Goal: Check status: Check status

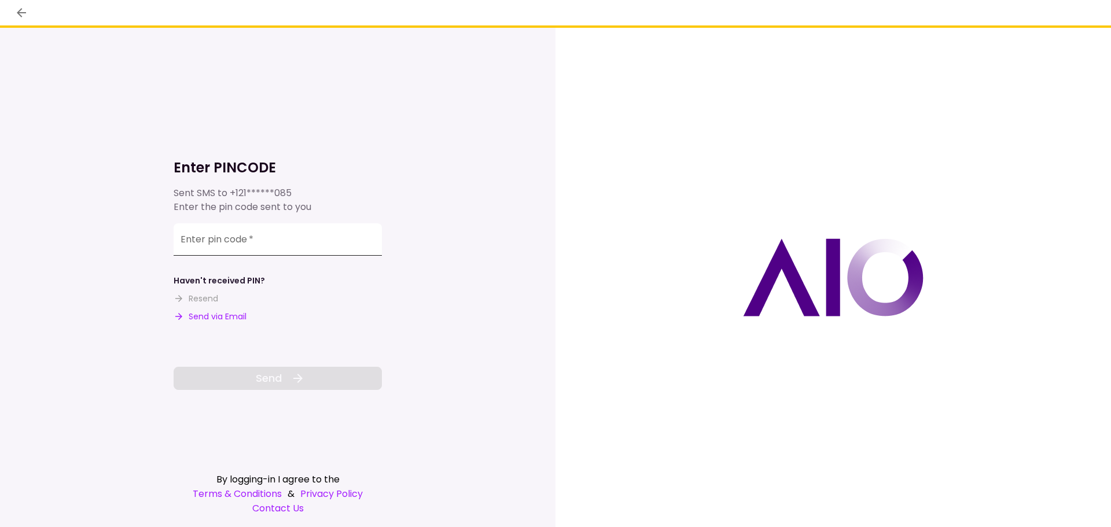
click at [283, 241] on input "Enter pin code   *" at bounding box center [278, 239] width 208 height 32
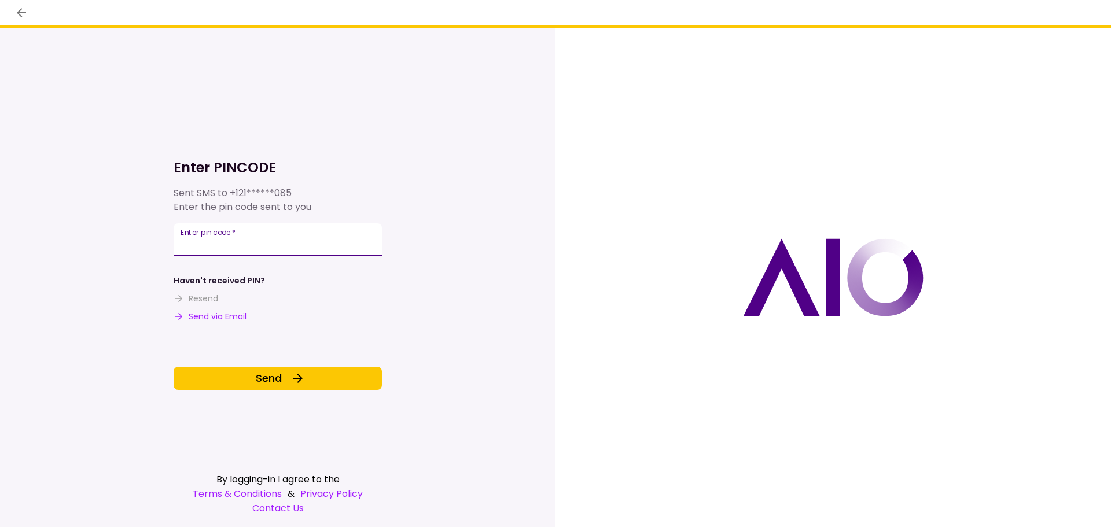
type input "******"
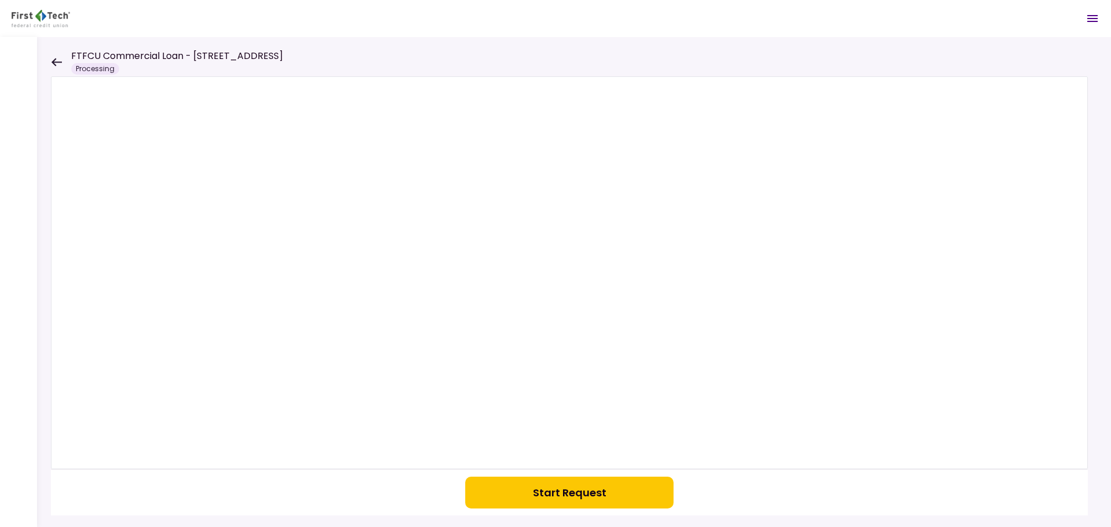
click at [50, 56] on div "Start Request" at bounding box center [574, 282] width 1074 height 490
click at [54, 63] on icon at bounding box center [56, 62] width 11 height 9
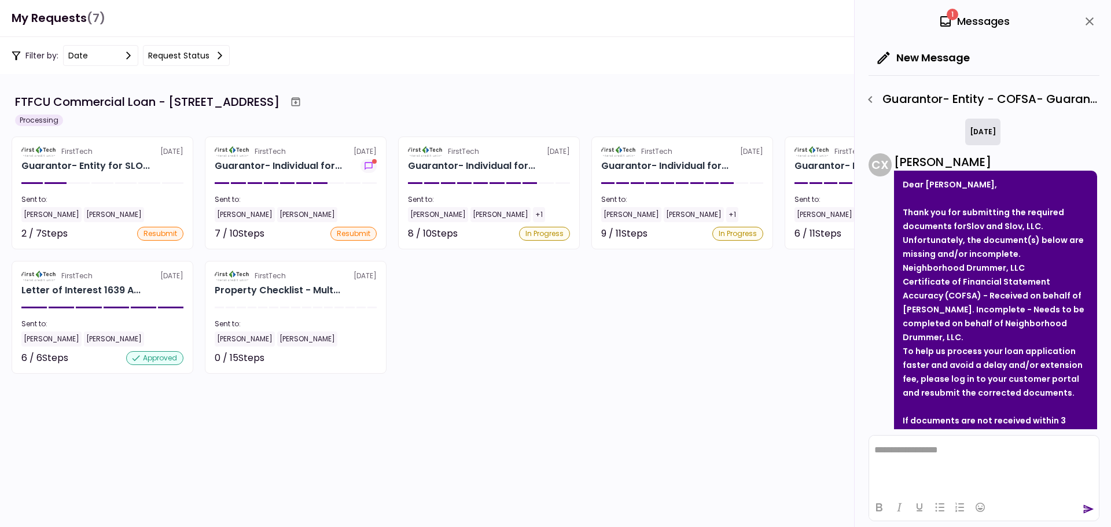
scroll to position [120, 0]
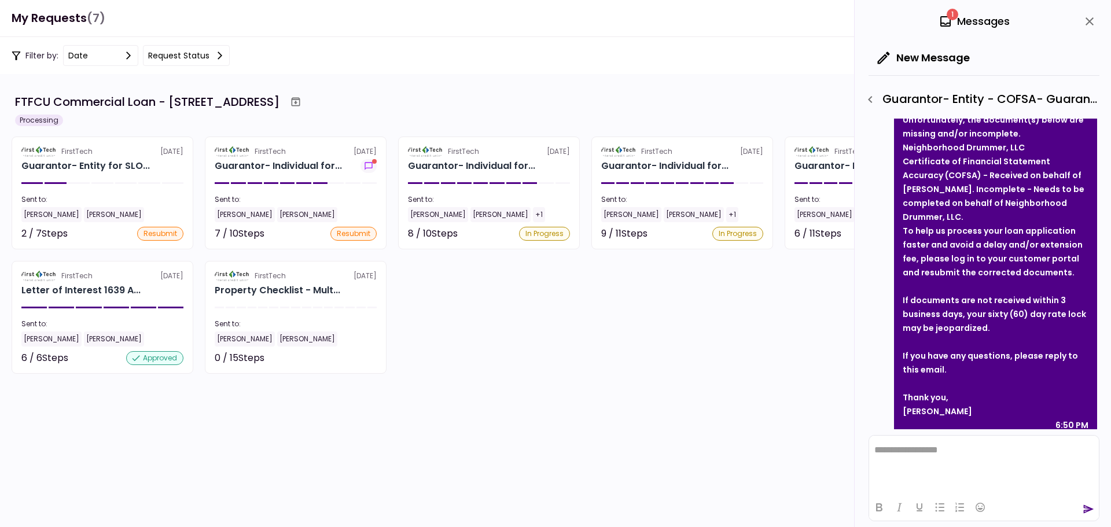
click at [1090, 25] on icon "close" at bounding box center [1090, 21] width 14 height 14
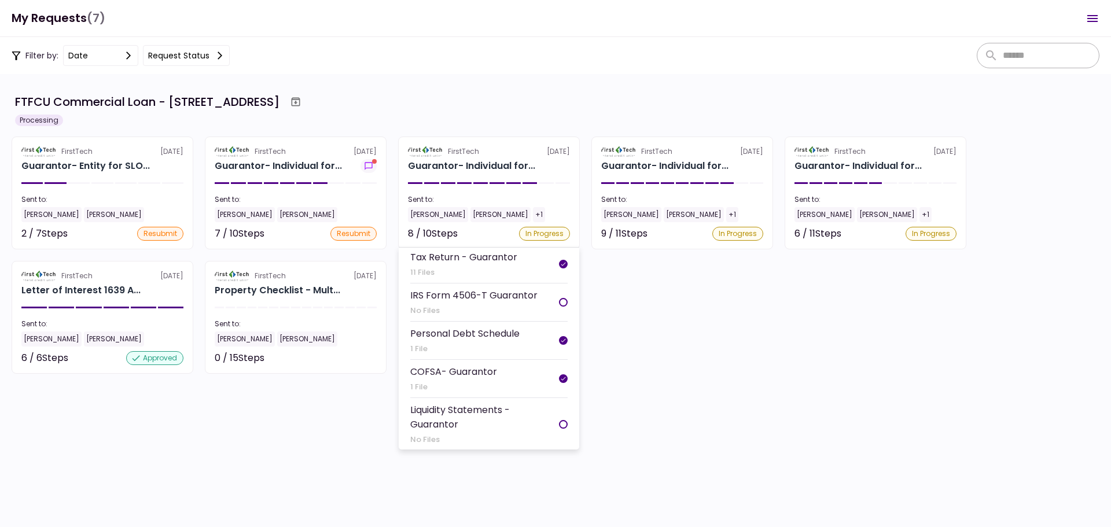
scroll to position [226, 0]
click at [472, 237] on div "8 / 10 Steps In Progress" at bounding box center [489, 234] width 162 height 14
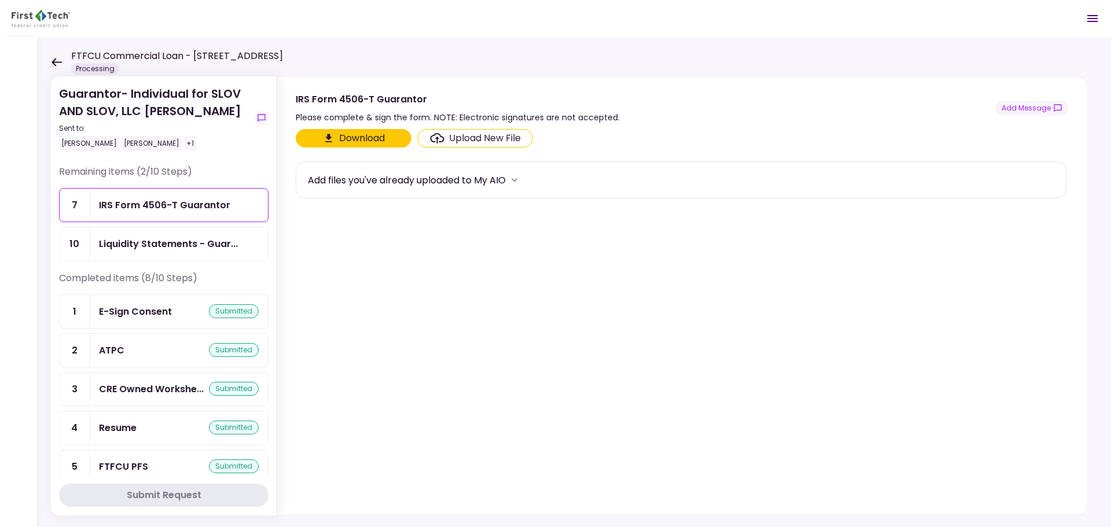
click at [51, 64] on icon at bounding box center [56, 62] width 11 height 9
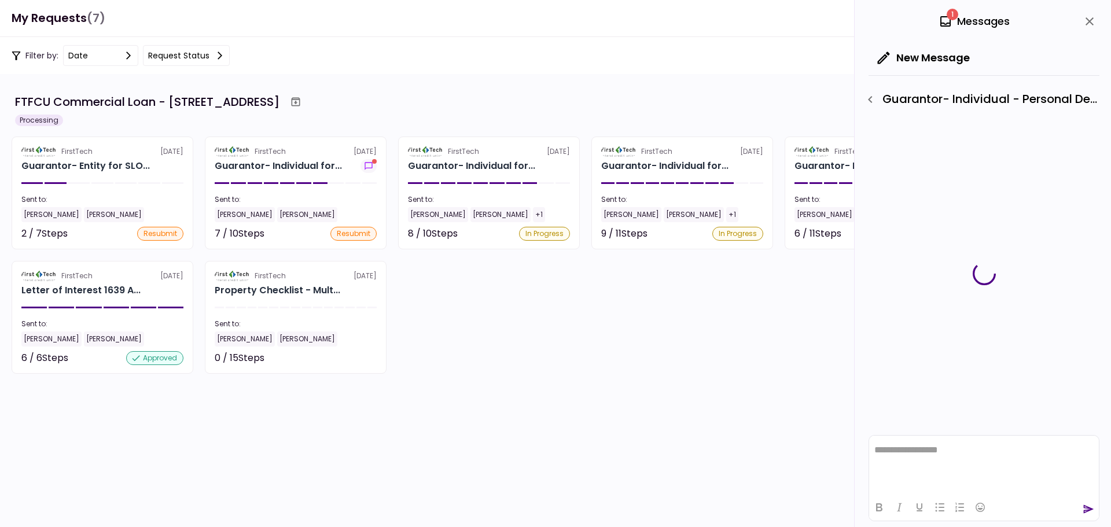
click at [627, 215] on div "[PERSON_NAME]" at bounding box center [631, 214] width 60 height 15
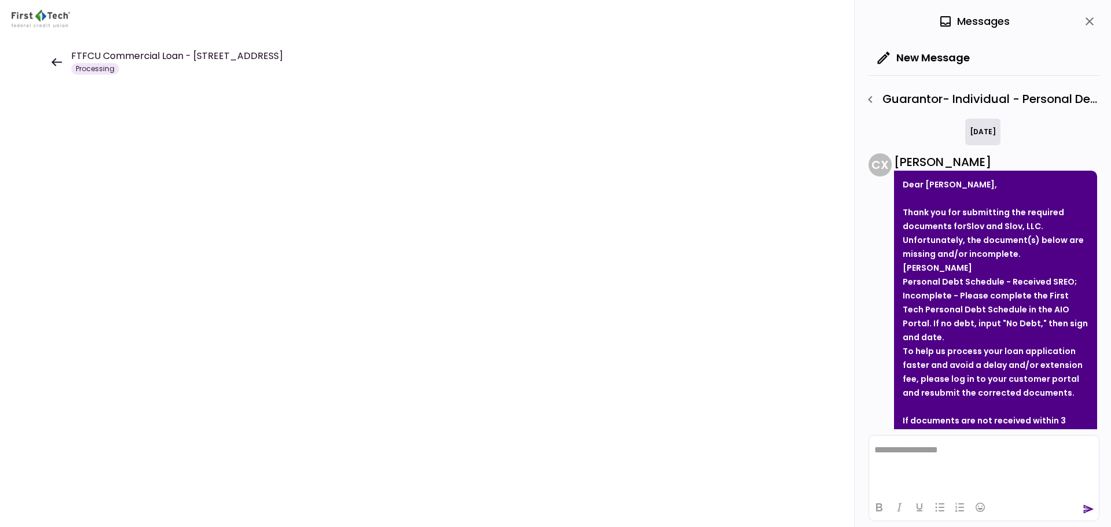
scroll to position [120, 0]
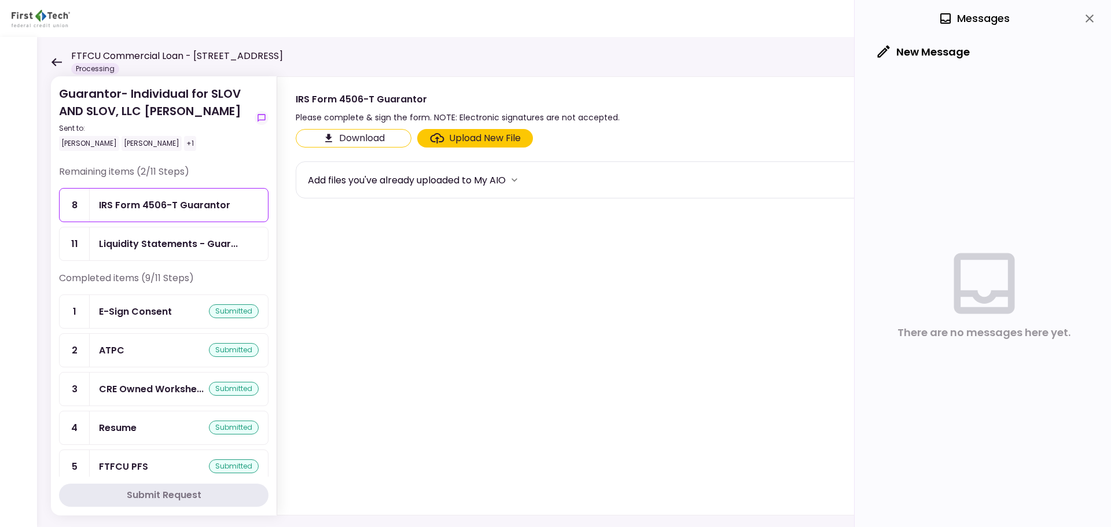
click at [54, 64] on icon at bounding box center [57, 62] width 10 height 8
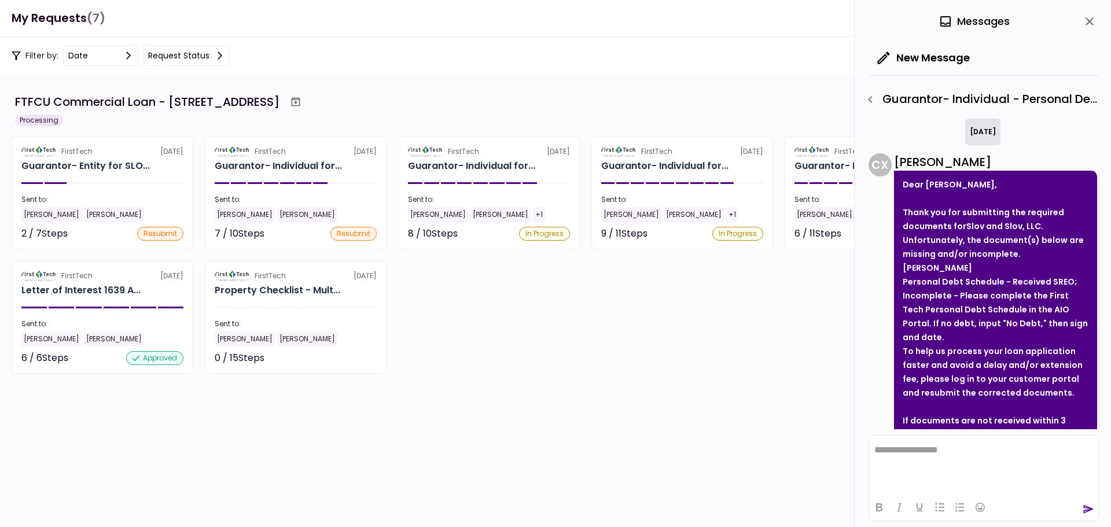
scroll to position [120, 0]
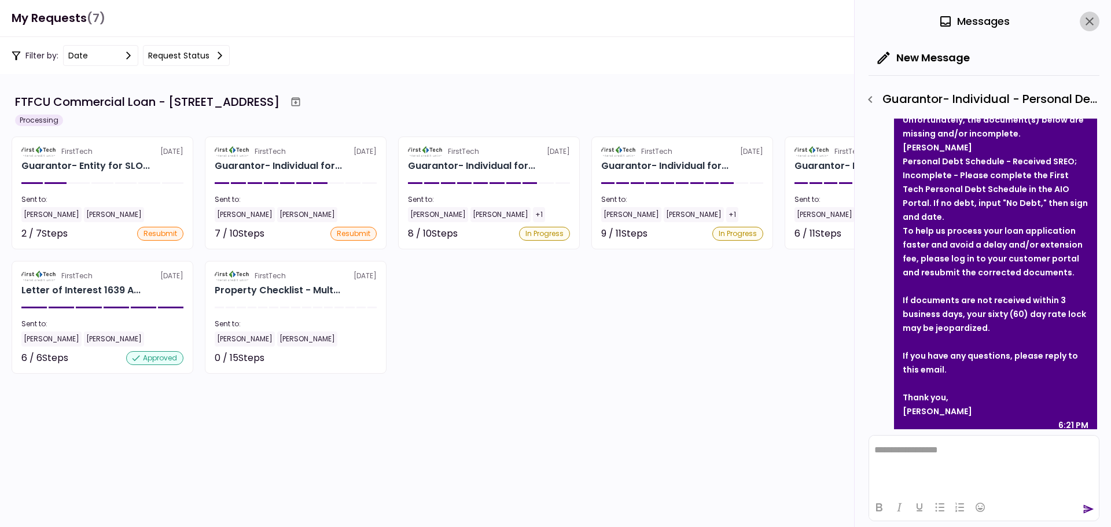
click at [1095, 24] on icon "close" at bounding box center [1090, 21] width 14 height 14
